Goal: Task Accomplishment & Management: Complete application form

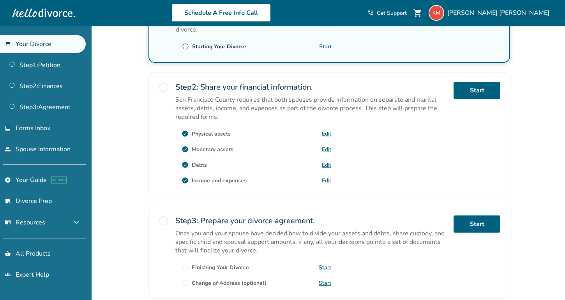
scroll to position [122, 0]
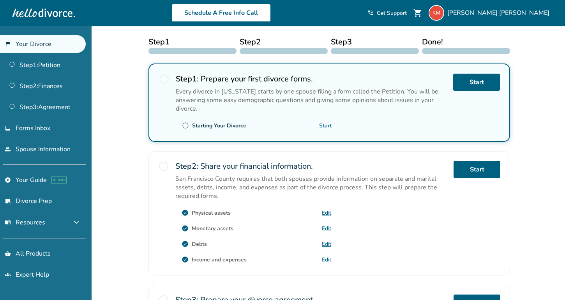
click at [326, 211] on link "Edit" at bounding box center [326, 212] width 9 height 7
click at [325, 228] on link "Edit" at bounding box center [326, 228] width 9 height 7
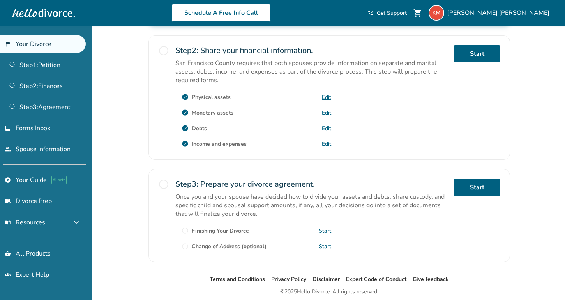
scroll to position [221, 0]
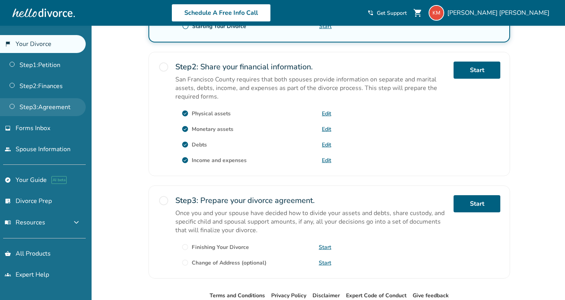
click at [59, 108] on link "Step 3 : Agreement" at bounding box center [43, 107] width 86 height 18
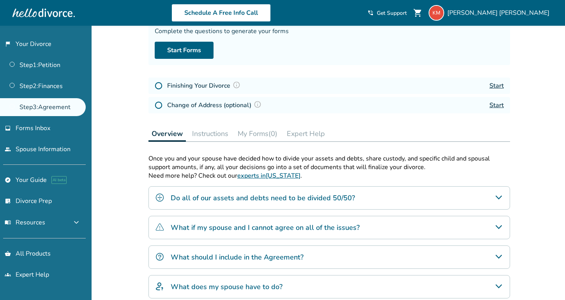
scroll to position [84, 0]
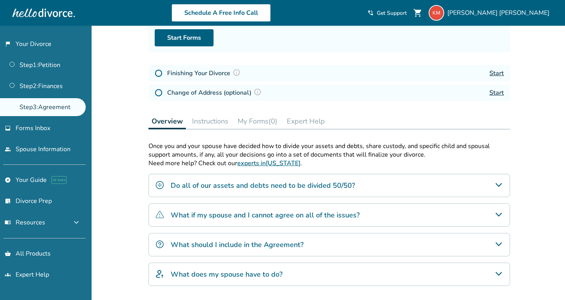
click at [214, 197] on div "Do all of our assets and debts need to be divided 50/50?" at bounding box center [330, 185] width 362 height 23
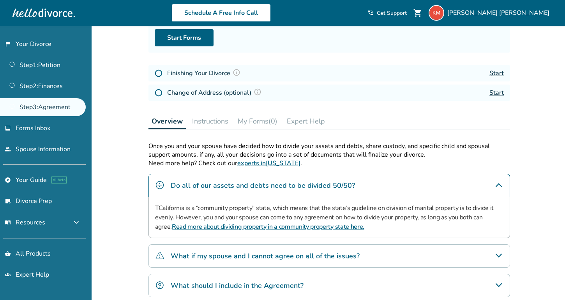
scroll to position [144, 0]
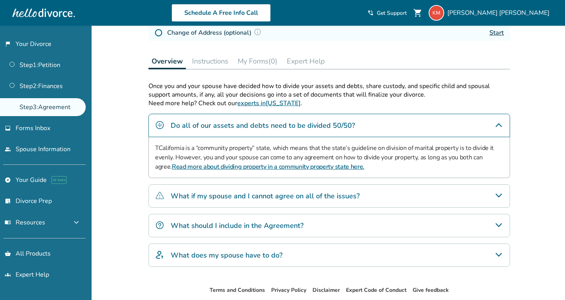
click at [374, 202] on div "What if my spouse and I cannot agree on all of the issues?" at bounding box center [330, 195] width 362 height 23
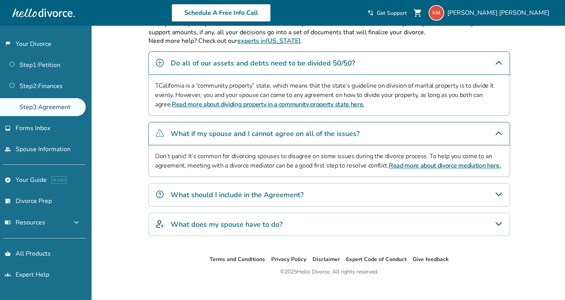
scroll to position [213, 0]
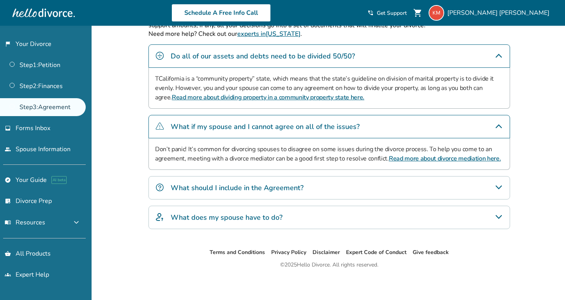
click at [360, 193] on div "What should I include in the Agreement?" at bounding box center [330, 187] width 362 height 23
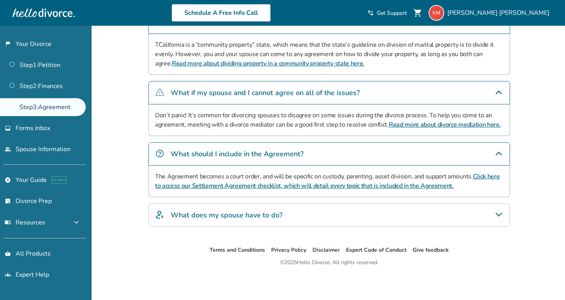
scroll to position [249, 0]
click at [334, 221] on div "What does my spouse have to do?" at bounding box center [330, 214] width 362 height 23
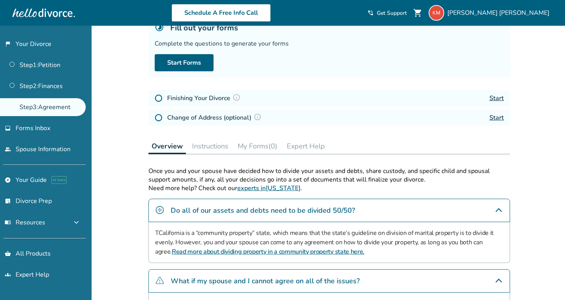
scroll to position [60, 0]
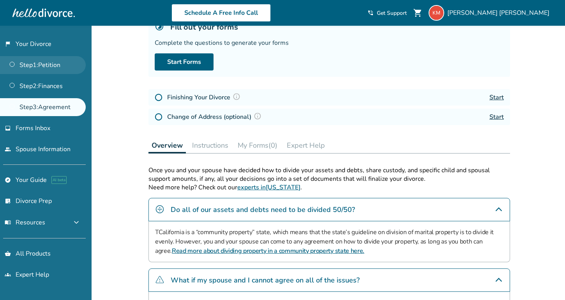
click at [52, 67] on link "Step 1 : Petition" at bounding box center [43, 65] width 86 height 18
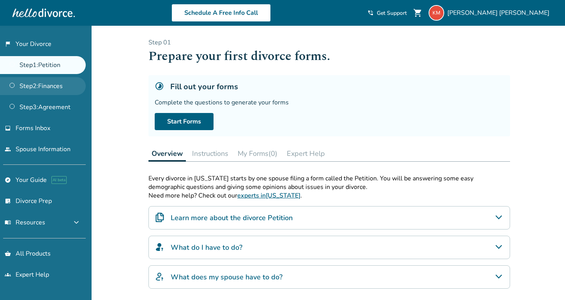
click at [59, 87] on link "Step 2 : Finances" at bounding box center [43, 86] width 86 height 18
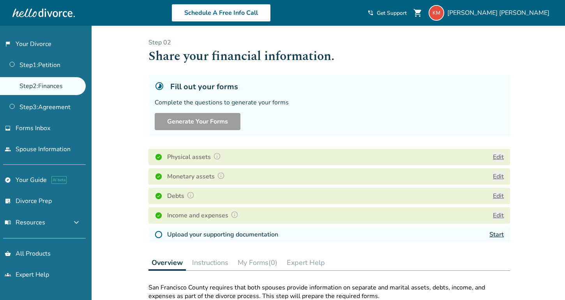
click at [497, 159] on button "Edit" at bounding box center [498, 156] width 11 height 9
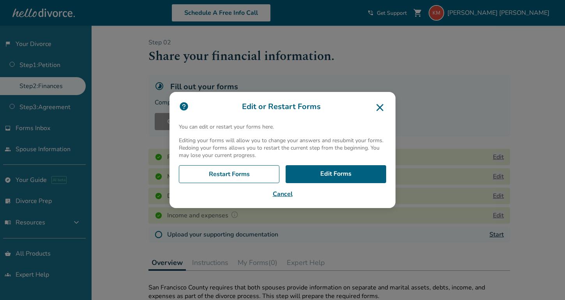
click at [283, 192] on button "Cancel" at bounding box center [282, 193] width 207 height 9
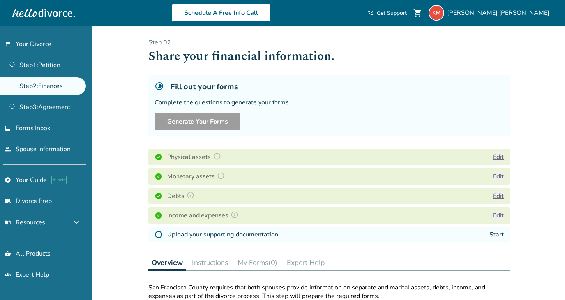
click at [442, 120] on div "Generate Your Forms" at bounding box center [329, 121] width 349 height 17
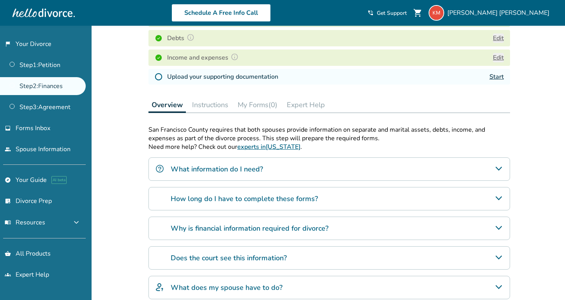
scroll to position [161, 0]
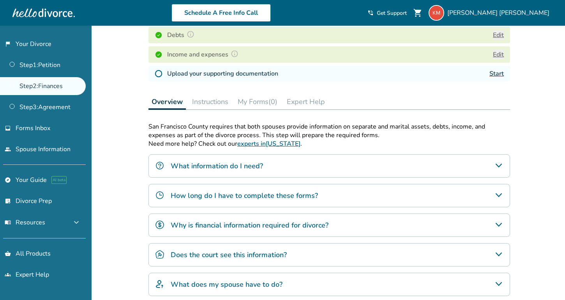
click at [495, 78] on link "Start" at bounding box center [497, 73] width 14 height 9
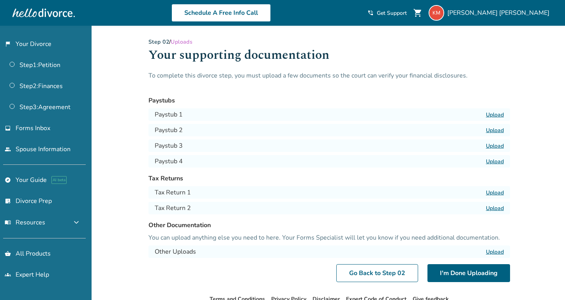
click at [496, 209] on label "Upload" at bounding box center [495, 208] width 18 height 7
click at [0, 0] on input "Upload" at bounding box center [0, 0] width 0 height 0
click at [498, 191] on label "Upload" at bounding box center [495, 192] width 18 height 7
click at [0, 0] on input "Upload" at bounding box center [0, 0] width 0 height 0
click at [496, 209] on label "Upload" at bounding box center [495, 208] width 18 height 7
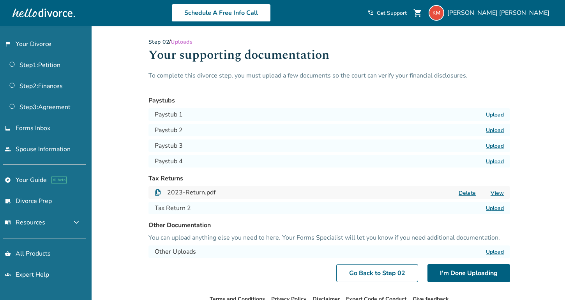
click at [0, 0] on input "Upload" at bounding box center [0, 0] width 0 height 0
click at [497, 254] on label "Upload" at bounding box center [495, 251] width 18 height 7
click at [0, 0] on input "Upload" at bounding box center [0, 0] width 0 height 0
click at [495, 255] on label "Upload" at bounding box center [495, 251] width 18 height 7
click at [0, 0] on input "Upload" at bounding box center [0, 0] width 0 height 0
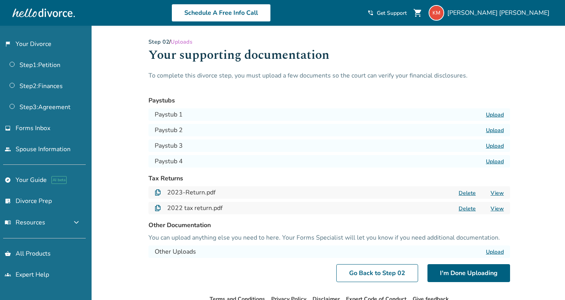
click at [491, 113] on label "Upload" at bounding box center [495, 114] width 18 height 7
click at [0, 0] on input "Upload" at bounding box center [0, 0] width 0 height 0
click at [493, 133] on label "Upload" at bounding box center [495, 130] width 18 height 7
click at [0, 0] on input "Upload" at bounding box center [0, 0] width 0 height 0
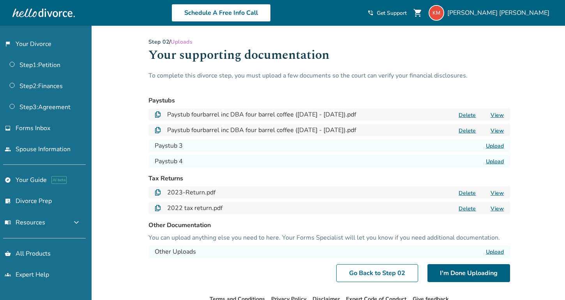
click at [496, 149] on label "Upload" at bounding box center [495, 145] width 18 height 7
click at [0, 0] on input "Upload" at bounding box center [0, 0] width 0 height 0
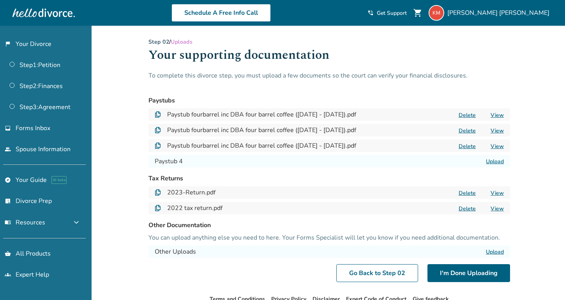
click at [495, 165] on label "Upload" at bounding box center [495, 161] width 18 height 7
click at [0, 0] on input "Upload" at bounding box center [0, 0] width 0 height 0
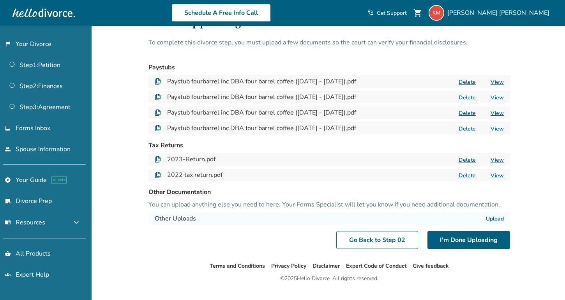
scroll to position [37, 0]
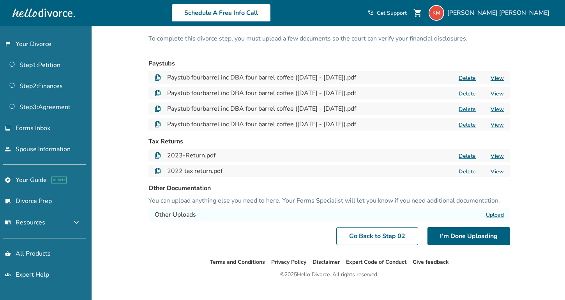
click at [496, 219] on label "Upload" at bounding box center [495, 214] width 18 height 7
click at [0, 0] on input "Upload" at bounding box center [0, 0] width 0 height 0
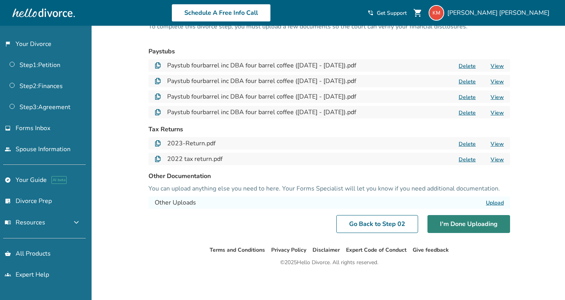
scroll to position [59, 0]
click at [256, 182] on div "Other Documentation You can upload anything else you need to here. Your Forms S…" at bounding box center [330, 189] width 362 height 37
click at [228, 187] on p "You can upload anything else you need to here. Your Forms Specialist will let y…" at bounding box center [330, 188] width 362 height 9
click at [476, 223] on button "I'm Done Uploading" at bounding box center [469, 224] width 83 height 18
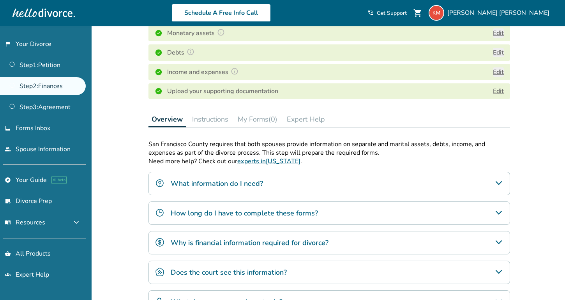
scroll to position [144, 0]
click at [395, 187] on div "What information do I need?" at bounding box center [330, 182] width 362 height 23
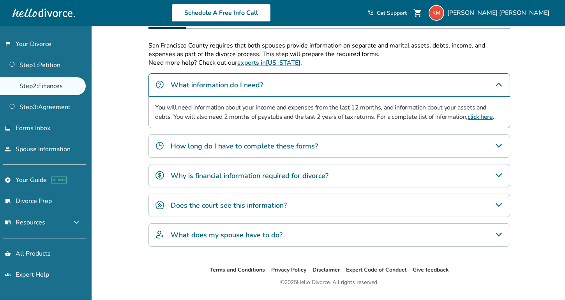
scroll to position [251, 0]
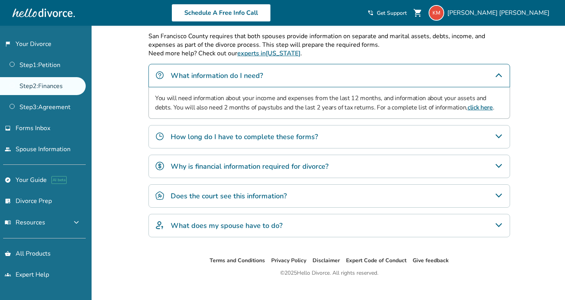
click at [363, 148] on div "How long do I have to complete these forms?" at bounding box center [330, 136] width 362 height 23
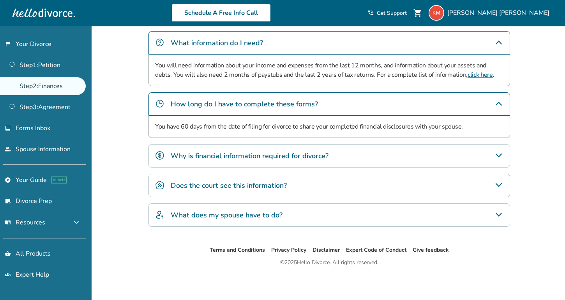
scroll to position [294, 0]
click at [350, 168] on div "Why is financial information required for divorce?" at bounding box center [330, 155] width 362 height 23
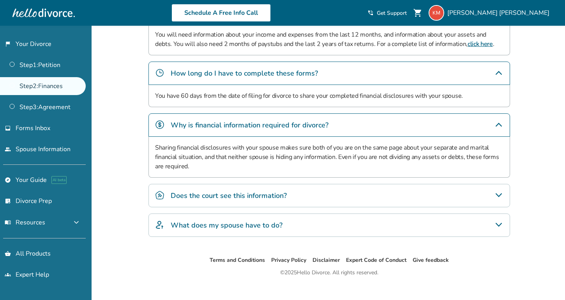
scroll to position [315, 0]
click at [347, 204] on div "Does the court see this information?" at bounding box center [330, 195] width 362 height 23
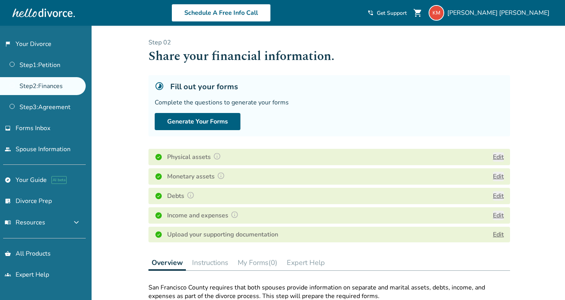
scroll to position [0, 0]
click at [498, 158] on button "Edit" at bounding box center [498, 156] width 11 height 9
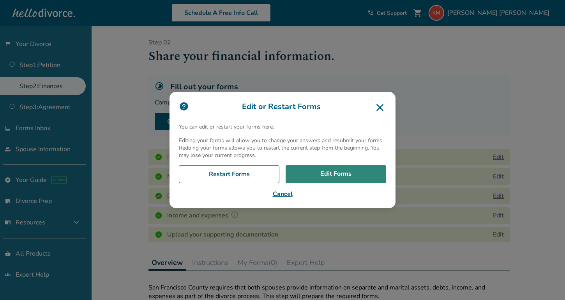
click at [348, 175] on link "Edit Forms" at bounding box center [336, 174] width 101 height 18
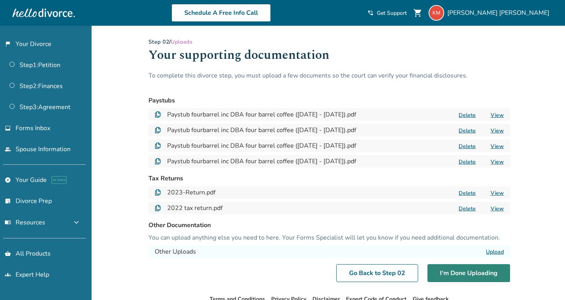
click at [447, 281] on button "I'm Done Uploading" at bounding box center [469, 273] width 83 height 18
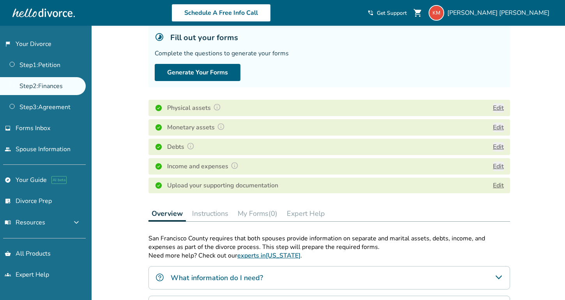
scroll to position [71, 0]
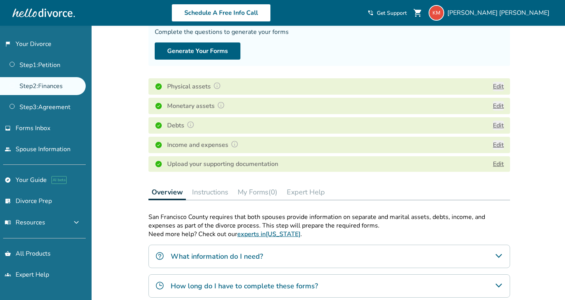
click at [159, 88] on img at bounding box center [159, 87] width 8 height 8
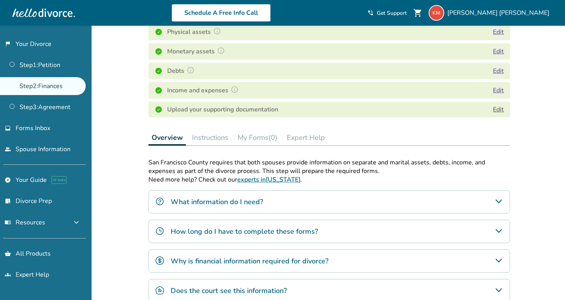
scroll to position [126, 0]
click at [209, 145] on button "Instructions" at bounding box center [210, 137] width 42 height 16
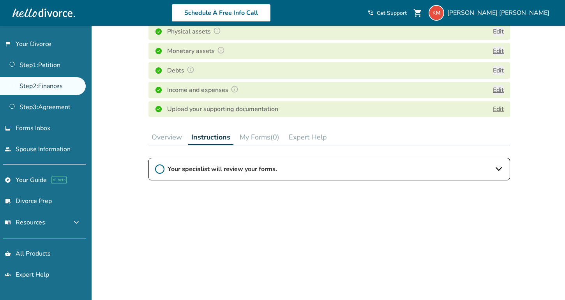
click at [166, 145] on button "Overview" at bounding box center [167, 137] width 37 height 16
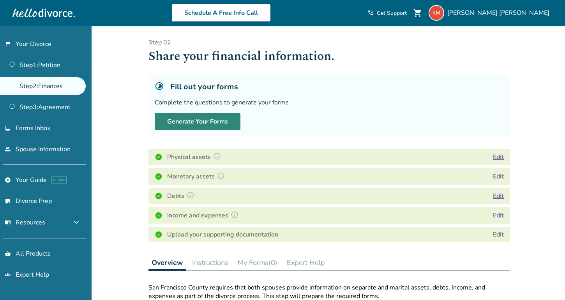
click at [200, 120] on button "Generate Your Forms" at bounding box center [198, 121] width 86 height 17
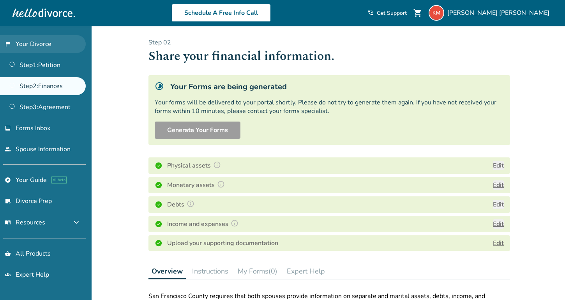
click at [34, 43] on link "flag_2 Your Divorce" at bounding box center [43, 44] width 86 height 18
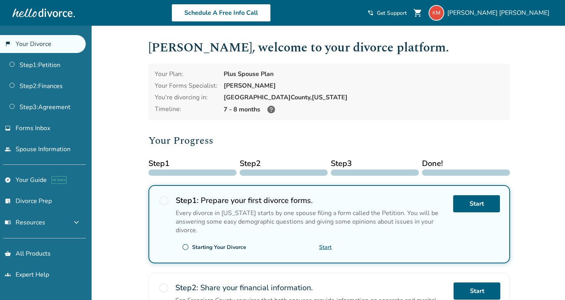
click at [56, 11] on div at bounding box center [43, 13] width 62 height 16
click at [444, 13] on img at bounding box center [437, 13] width 16 height 16
click at [529, 12] on span "Keven Mowen" at bounding box center [499, 13] width 105 height 9
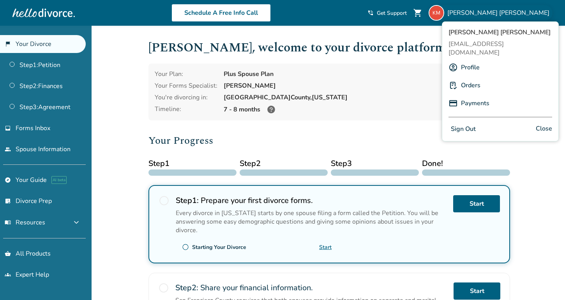
click at [472, 60] on link "Profile" at bounding box center [470, 67] width 19 height 15
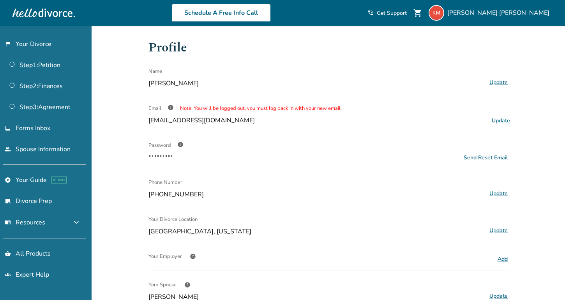
click at [180, 145] on span "info" at bounding box center [180, 144] width 6 height 6
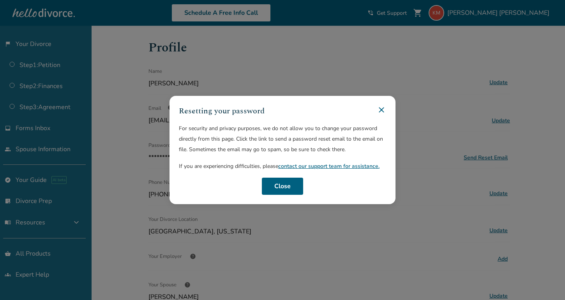
click at [385, 108] on icon at bounding box center [381, 109] width 9 height 9
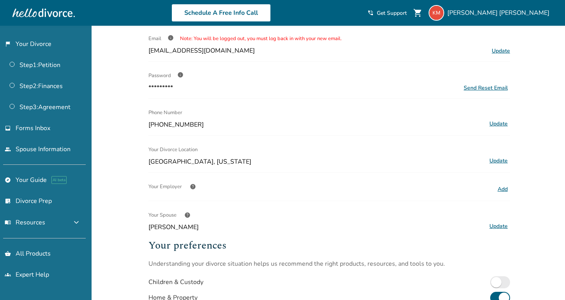
scroll to position [92, 0]
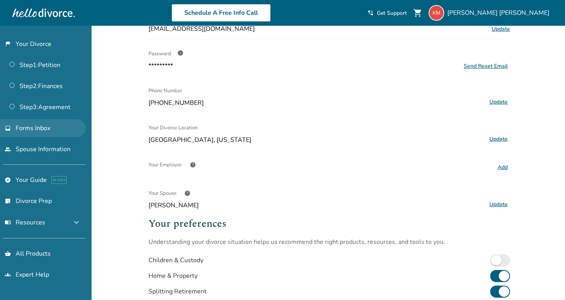
click at [45, 131] on span "Forms Inbox" at bounding box center [33, 128] width 35 height 9
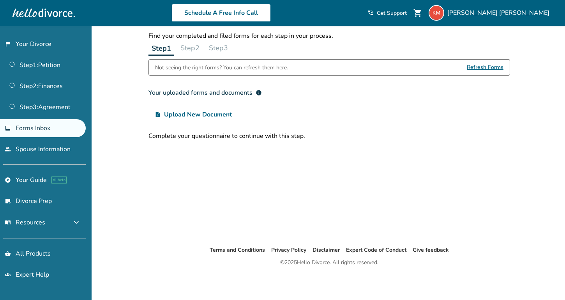
scroll to position [26, 0]
click at [198, 118] on span "Upload New Document" at bounding box center [198, 114] width 68 height 9
click at [0, 0] on input "upload_file Upload New Document" at bounding box center [0, 0] width 0 height 0
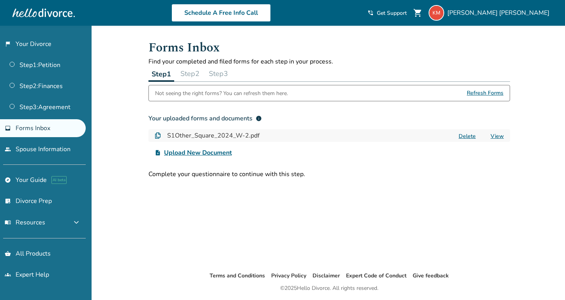
scroll to position [0, 0]
click at [196, 76] on button "Step 2" at bounding box center [189, 74] width 25 height 16
click at [228, 77] on button "Step 3" at bounding box center [218, 74] width 25 height 16
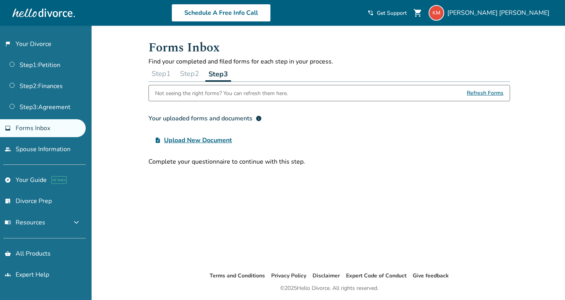
click at [158, 76] on button "Step 1" at bounding box center [161, 74] width 25 height 16
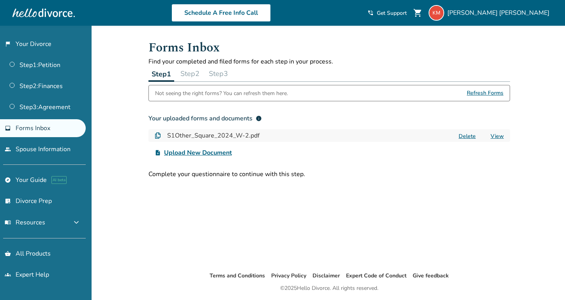
click at [194, 72] on button "Step 2" at bounding box center [189, 74] width 25 height 16
click at [170, 72] on button "Step 1" at bounding box center [161, 74] width 25 height 16
click at [186, 72] on button "Step 2" at bounding box center [189, 74] width 25 height 16
click at [226, 72] on button "Step 3" at bounding box center [218, 74] width 25 height 16
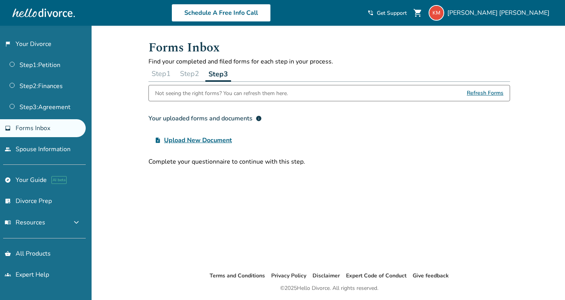
click at [194, 70] on button "Step 2" at bounding box center [189, 74] width 25 height 16
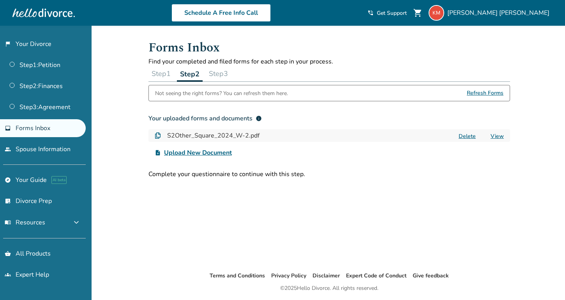
click at [170, 70] on button "Step 1" at bounding box center [161, 74] width 25 height 16
click at [187, 72] on button "Step 2" at bounding box center [189, 74] width 25 height 16
click at [231, 70] on button "Step 3" at bounding box center [218, 74] width 25 height 16
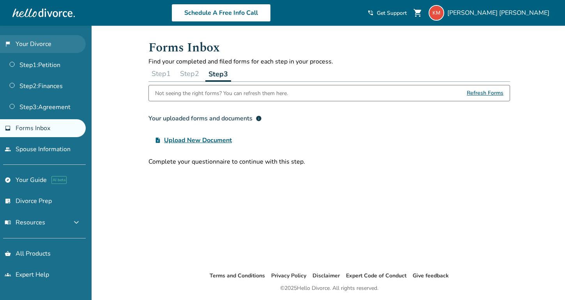
click at [34, 43] on link "flag_2 Your Divorce" at bounding box center [43, 44] width 86 height 18
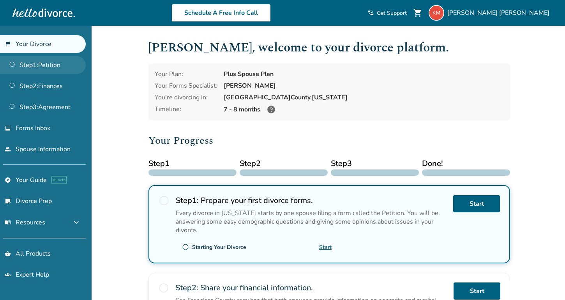
click at [62, 67] on link "Step 1 : Petition" at bounding box center [43, 65] width 86 height 18
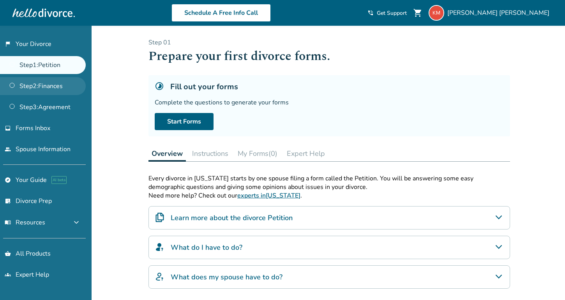
click at [59, 87] on link "Step 2 : Finances" at bounding box center [43, 86] width 86 height 18
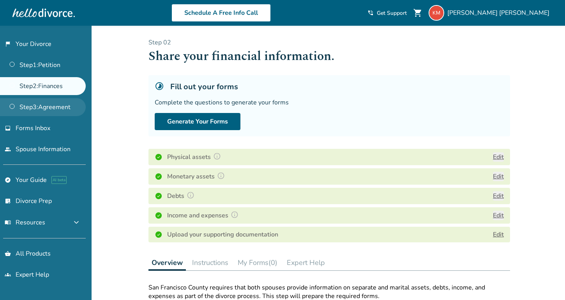
click at [56, 107] on link "Step 3 : Agreement" at bounding box center [43, 107] width 86 height 18
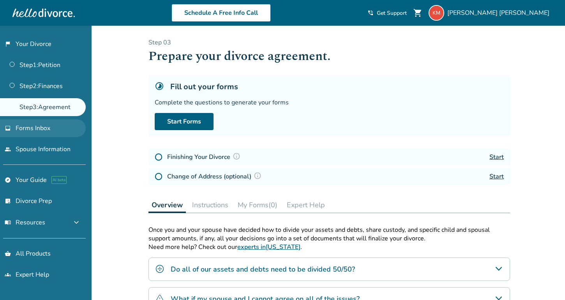
click at [53, 133] on link "inbox Forms Inbox" at bounding box center [43, 128] width 86 height 18
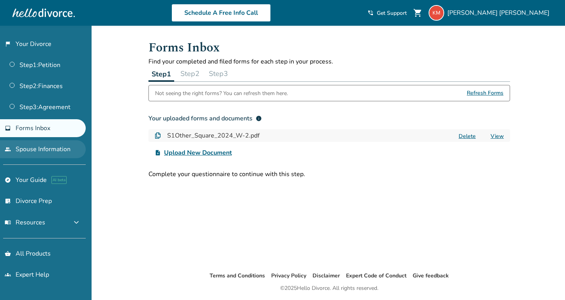
click at [54, 153] on link "people Spouse Information" at bounding box center [43, 149] width 86 height 18
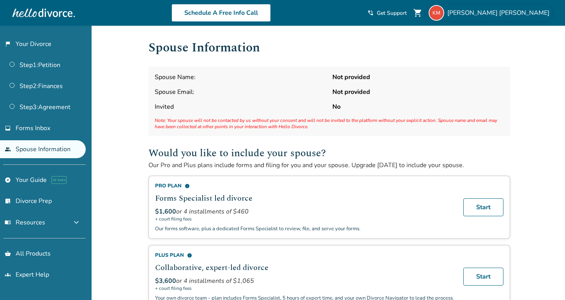
click at [530, 11] on span "Keven Mowen" at bounding box center [499, 13] width 105 height 9
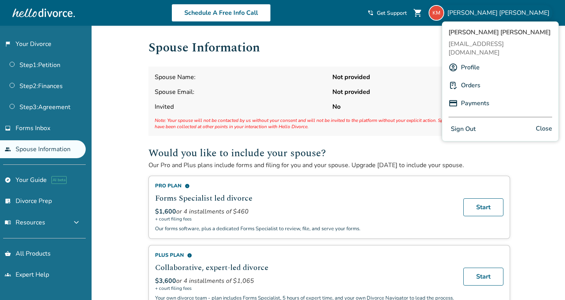
click at [60, 12] on div at bounding box center [43, 13] width 62 height 16
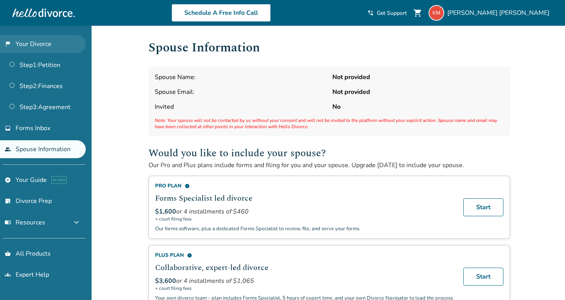
click at [51, 41] on link "flag_2 Your Divorce" at bounding box center [43, 44] width 86 height 18
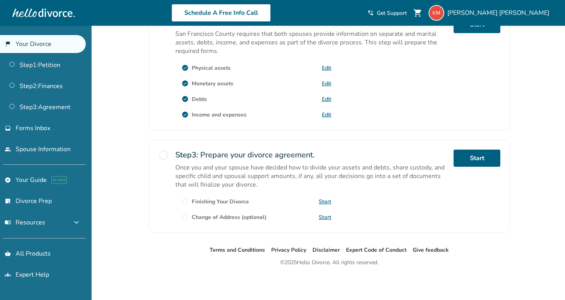
scroll to position [267, 0]
click at [36, 128] on span "Forms Inbox" at bounding box center [33, 128] width 35 height 9
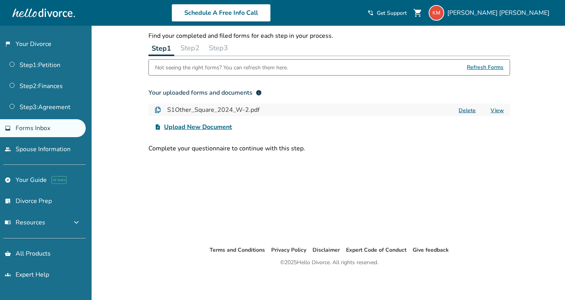
scroll to position [26, 0]
click at [45, 150] on link "people Spouse Information" at bounding box center [43, 149] width 86 height 18
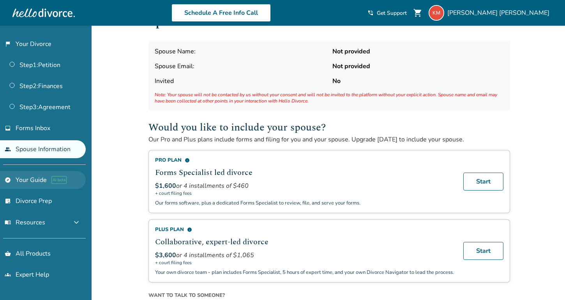
click at [33, 181] on link "explore Your Guide AI beta" at bounding box center [43, 180] width 86 height 18
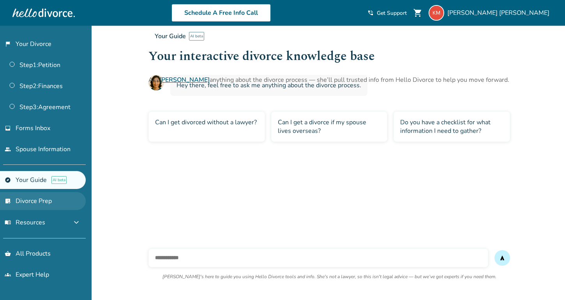
click at [44, 200] on link "list_alt_check Divorce Prep" at bounding box center [43, 201] width 86 height 18
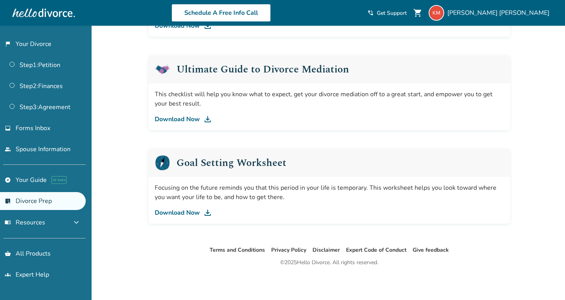
scroll to position [464, 0]
click at [34, 46] on link "flag_2 Your Divorce" at bounding box center [43, 44] width 86 height 18
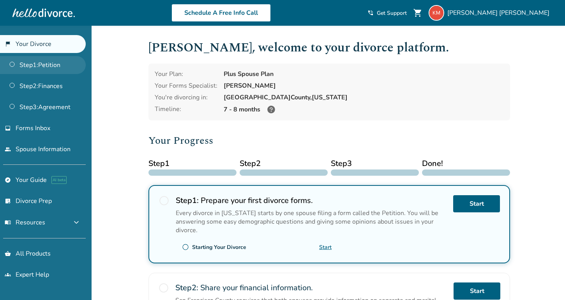
click at [39, 67] on link "Step 1 : Petition" at bounding box center [43, 65] width 86 height 18
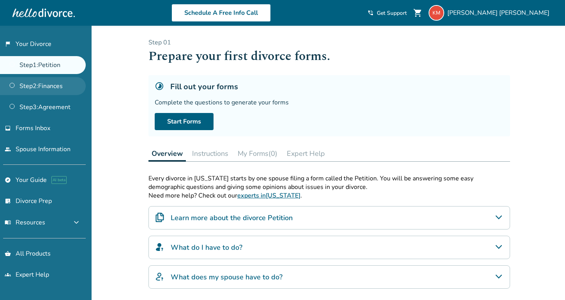
click at [43, 87] on link "Step 2 : Finances" at bounding box center [43, 86] width 86 height 18
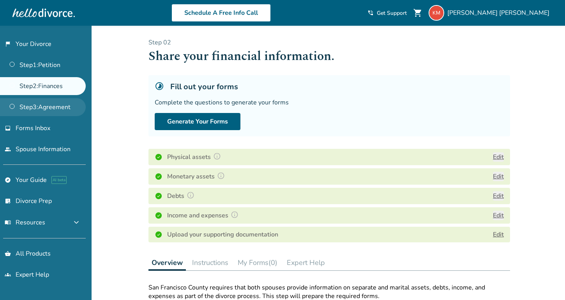
click at [51, 110] on link "Step 3 : Agreement" at bounding box center [43, 107] width 86 height 18
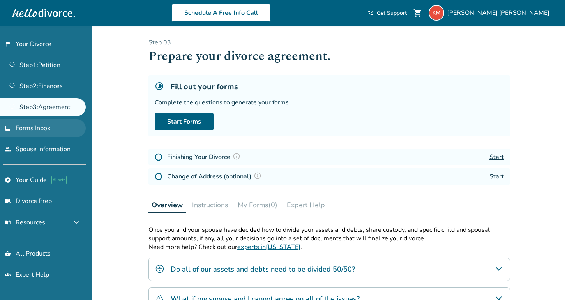
click at [51, 129] on link "inbox Forms Inbox" at bounding box center [43, 128] width 86 height 18
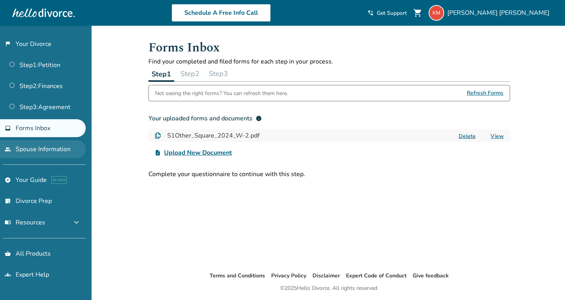
click at [65, 147] on link "people Spouse Information" at bounding box center [43, 149] width 86 height 18
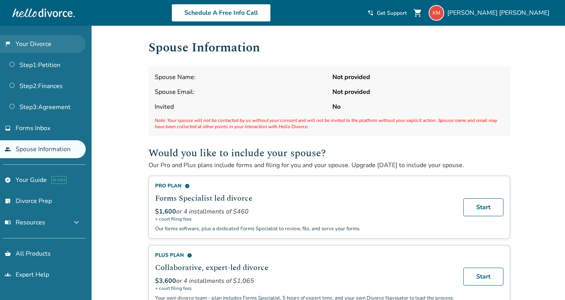
click at [49, 39] on link "flag_2 Your Divorce" at bounding box center [43, 44] width 86 height 18
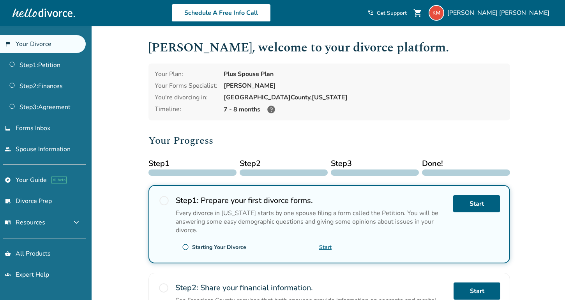
click at [61, 44] on link "flag_2 Your Divorce" at bounding box center [43, 44] width 86 height 18
click at [56, 104] on link "Step 3 : Agreement" at bounding box center [43, 107] width 86 height 18
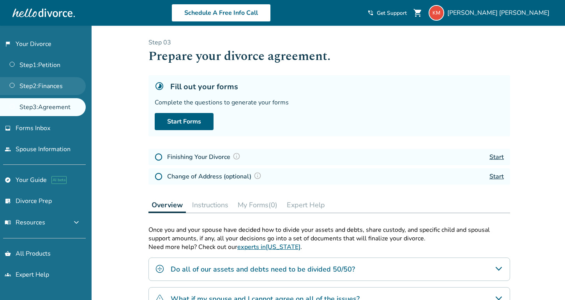
click at [55, 87] on link "Step 2 : Finances" at bounding box center [43, 86] width 86 height 18
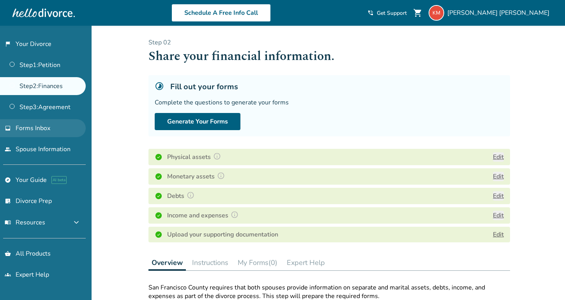
click at [44, 126] on span "Forms Inbox" at bounding box center [33, 128] width 35 height 9
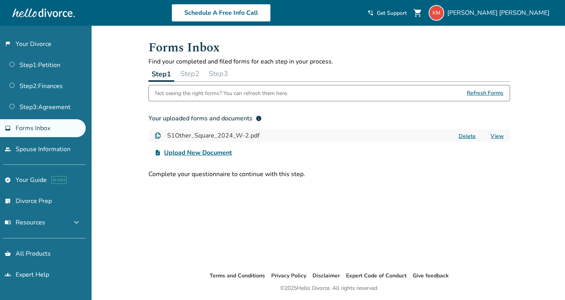
click at [197, 76] on button "Step 2" at bounding box center [189, 74] width 25 height 16
click at [231, 78] on button "Step 3" at bounding box center [218, 74] width 25 height 16
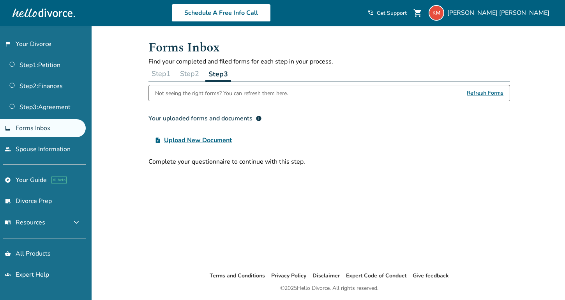
click at [198, 74] on button "Step 2" at bounding box center [189, 74] width 25 height 16
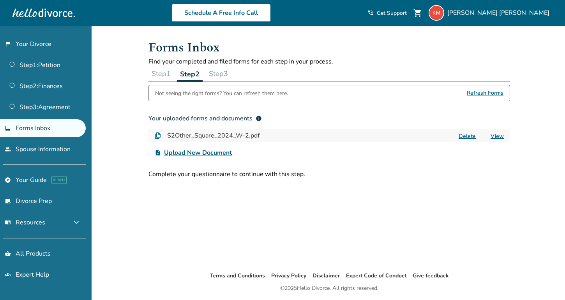
click at [486, 92] on span "Refresh Forms" at bounding box center [485, 93] width 37 height 16
click at [217, 70] on button "Step 3" at bounding box center [218, 74] width 25 height 16
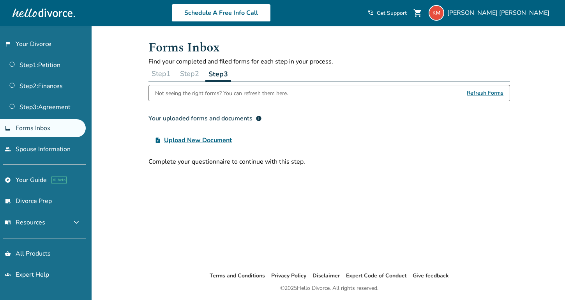
click at [195, 76] on button "Step 2" at bounding box center [189, 74] width 25 height 16
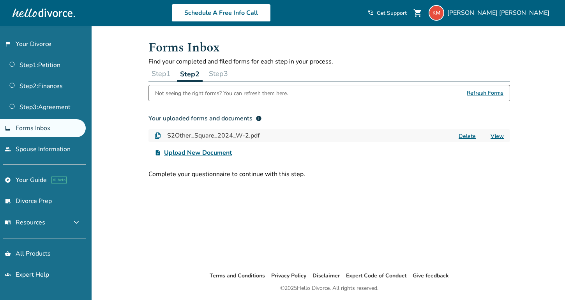
click at [163, 72] on button "Step 1" at bounding box center [161, 74] width 25 height 16
click at [483, 96] on span "Refresh Forms" at bounding box center [485, 93] width 37 height 16
